Goal: Task Accomplishment & Management: Manage account settings

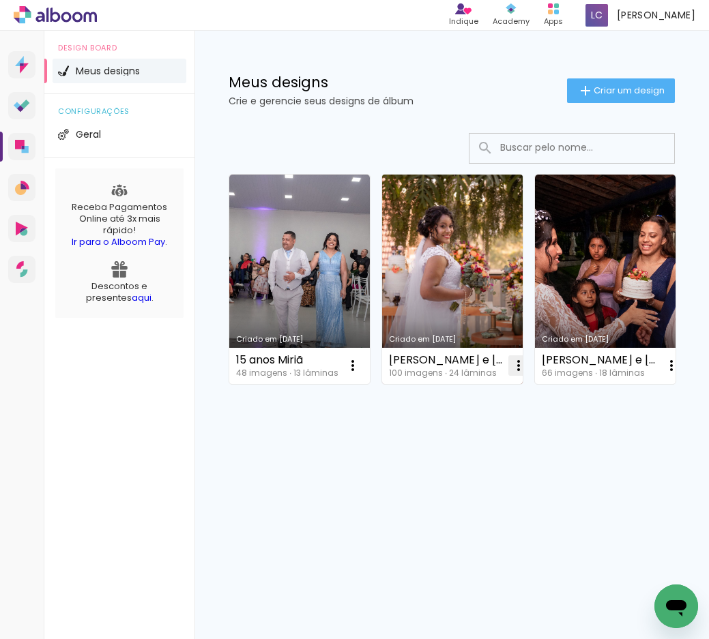
click at [510, 365] on iron-icon at bounding box center [518, 365] width 16 height 16
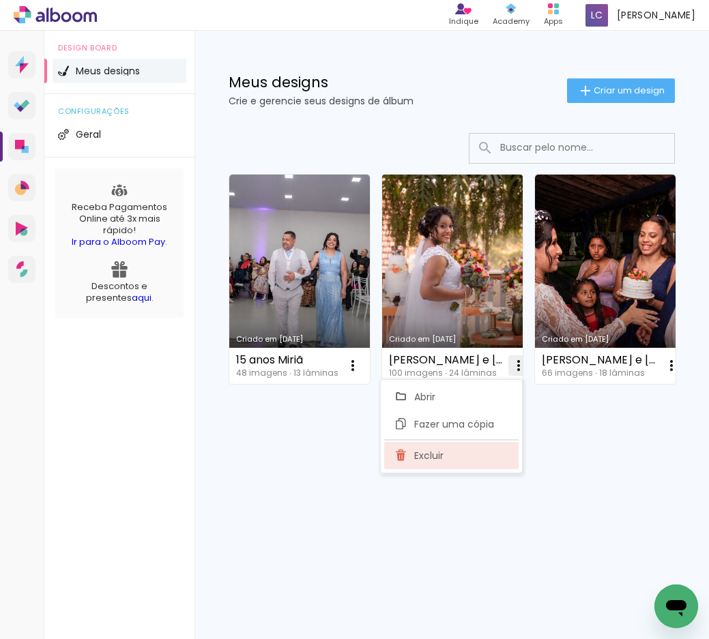
click at [420, 454] on span "Excluir" at bounding box center [428, 456] width 29 height 10
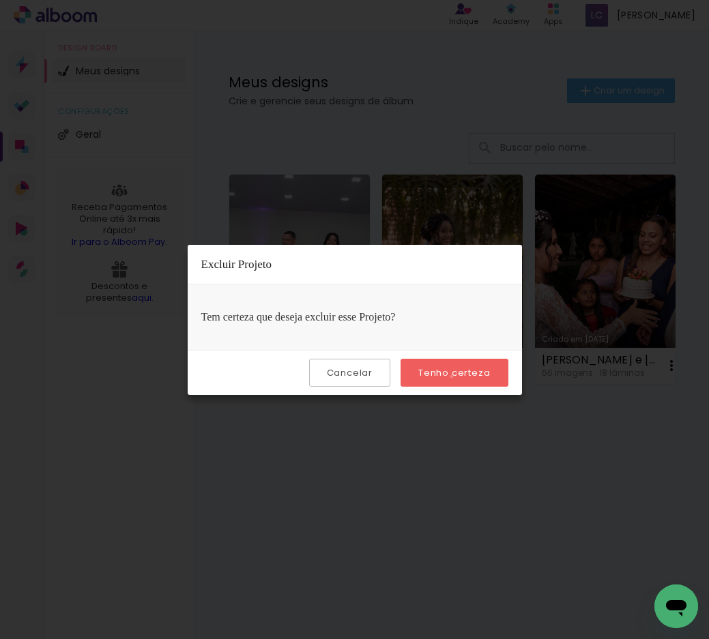
click at [0, 0] on slot "Tenho certeza" at bounding box center [0, 0] width 0 height 0
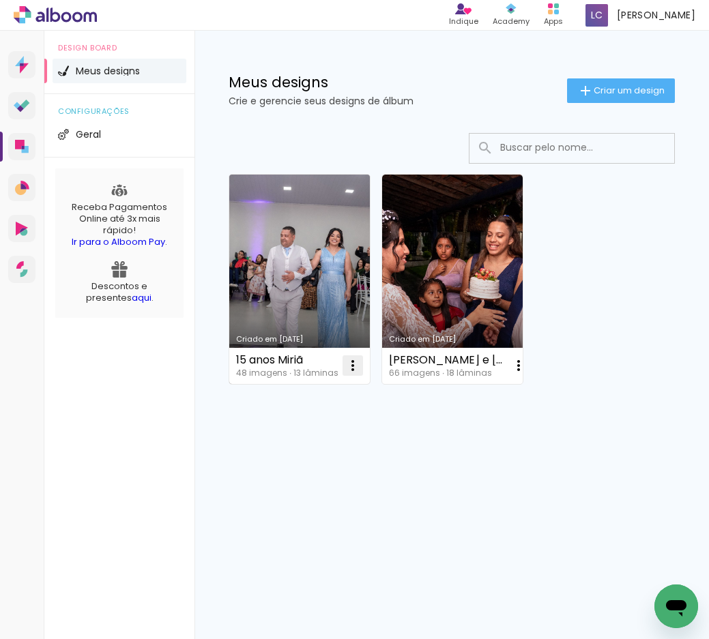
click at [346, 367] on iron-icon at bounding box center [352, 365] width 16 height 16
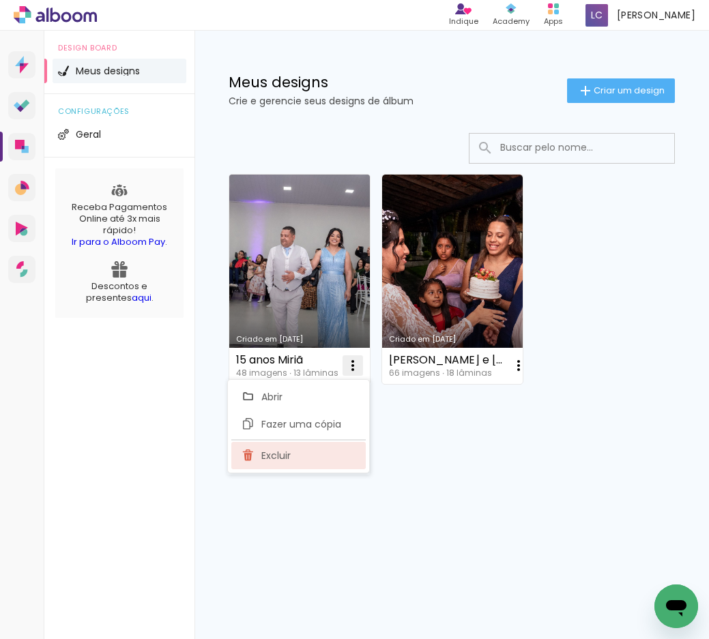
click at [288, 460] on span "Excluir" at bounding box center [275, 456] width 29 height 10
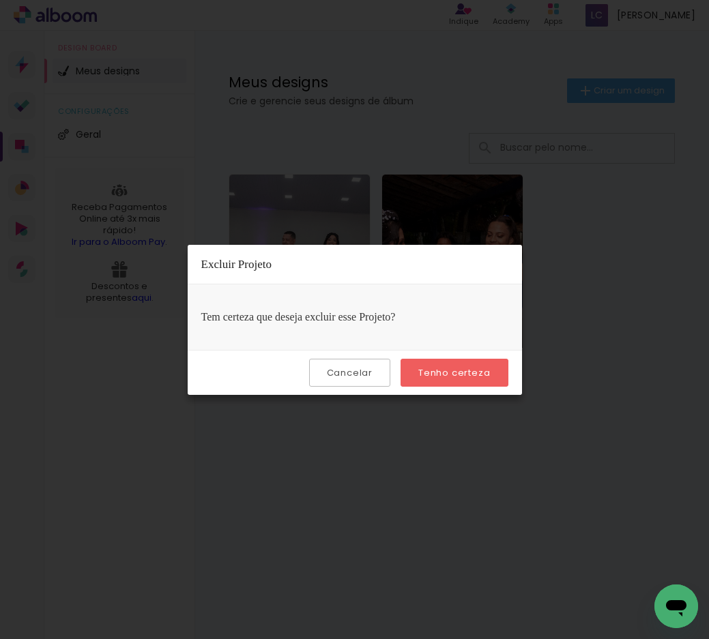
click at [451, 365] on paper-button "Tenho certeza" at bounding box center [453, 373] width 107 height 28
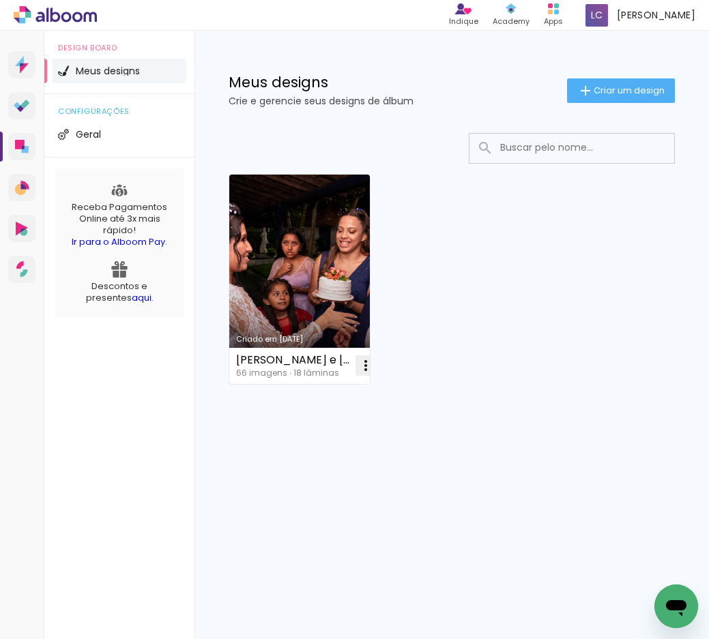
click at [357, 359] on iron-icon at bounding box center [365, 365] width 16 height 16
click at [301, 276] on link "Criado em 09/08/25" at bounding box center [299, 279] width 140 height 209
click at [357, 363] on iron-icon at bounding box center [365, 365] width 16 height 16
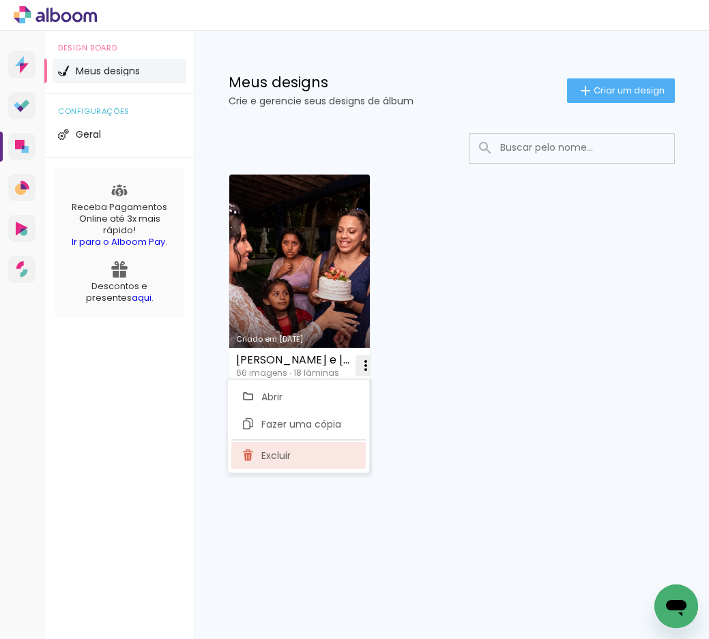
click at [264, 454] on span "Excluir" at bounding box center [275, 456] width 29 height 10
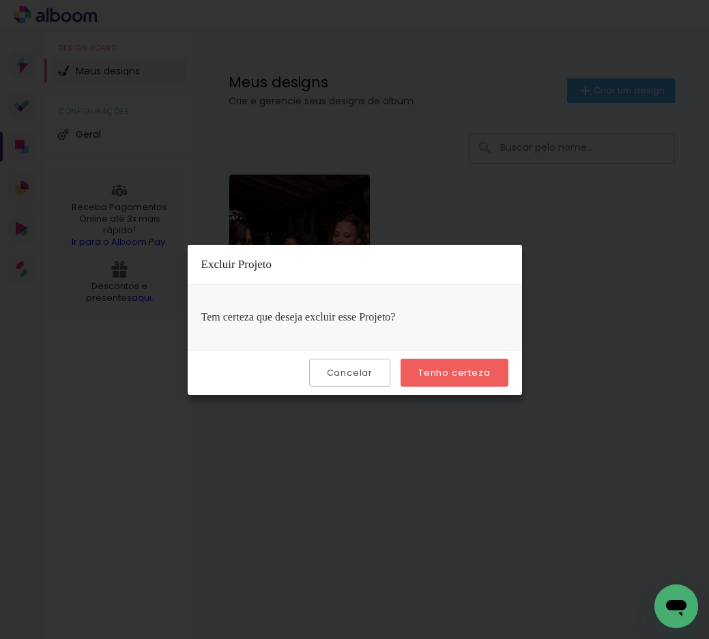
click at [433, 379] on paper-button "Tenho certeza" at bounding box center [453, 373] width 107 height 28
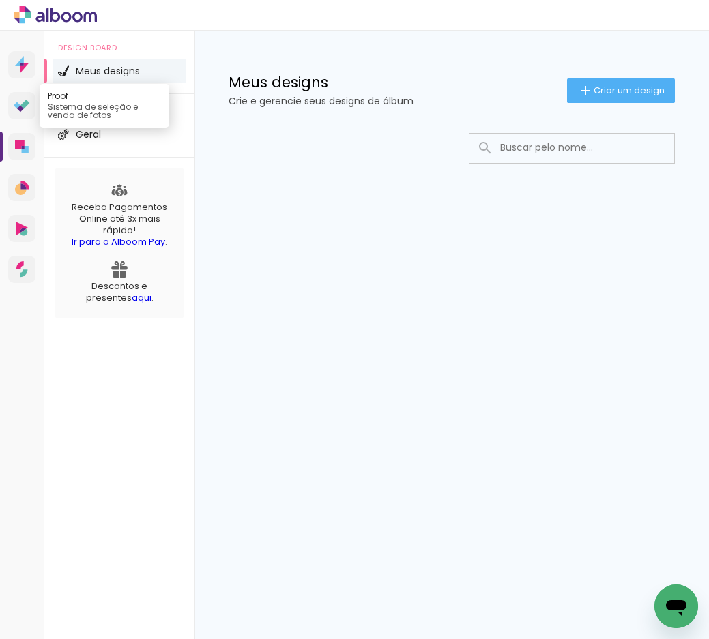
click at [18, 100] on icon at bounding box center [22, 106] width 16 height 13
